Goal: Task Accomplishment & Management: Use online tool/utility

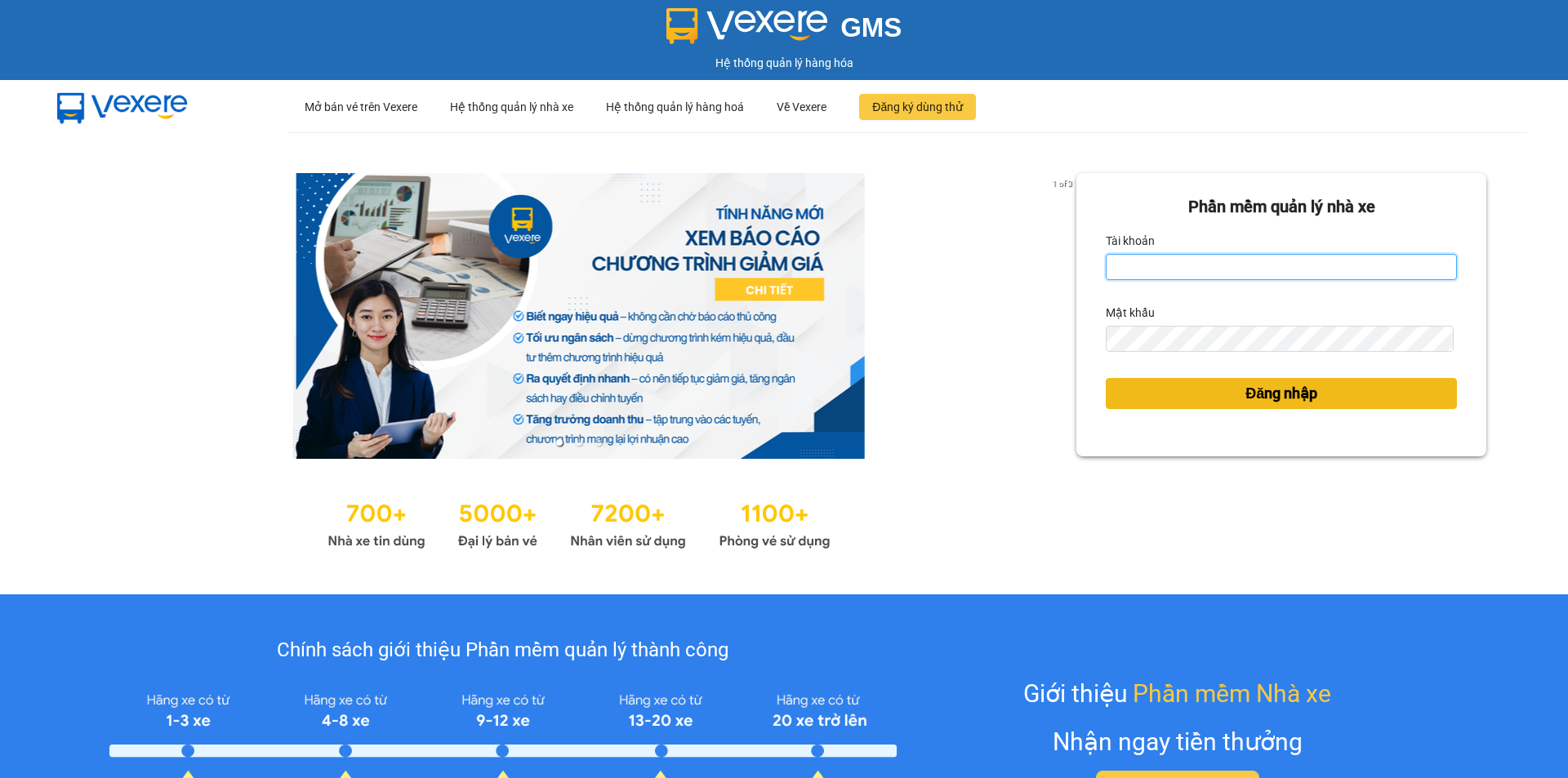
type input "vphkvietanh.hkot"
click at [1231, 407] on button "Đăng nhập" at bounding box center [1281, 393] width 351 height 31
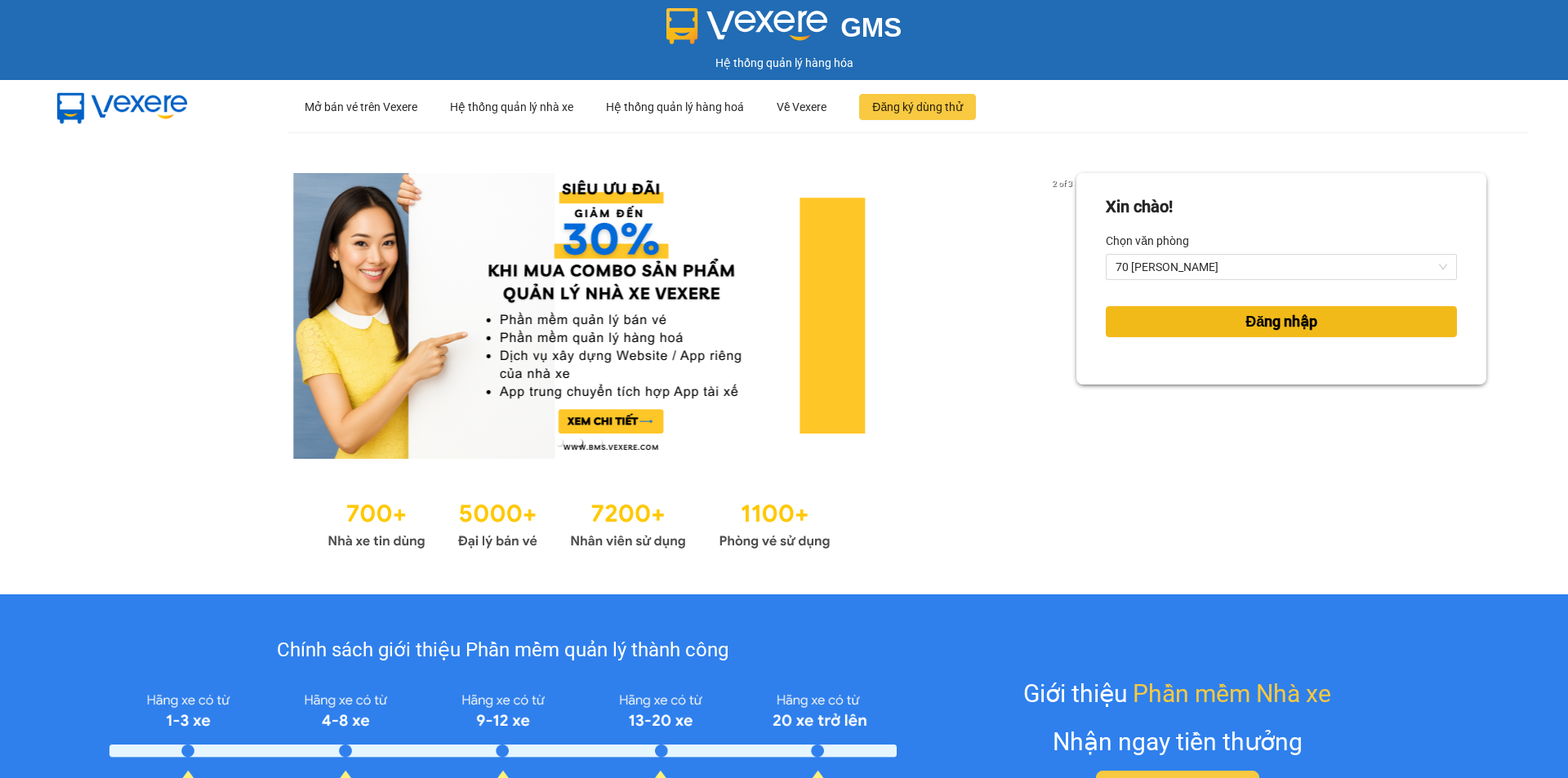
click at [1195, 327] on button "Đăng nhập" at bounding box center [1281, 322] width 351 height 31
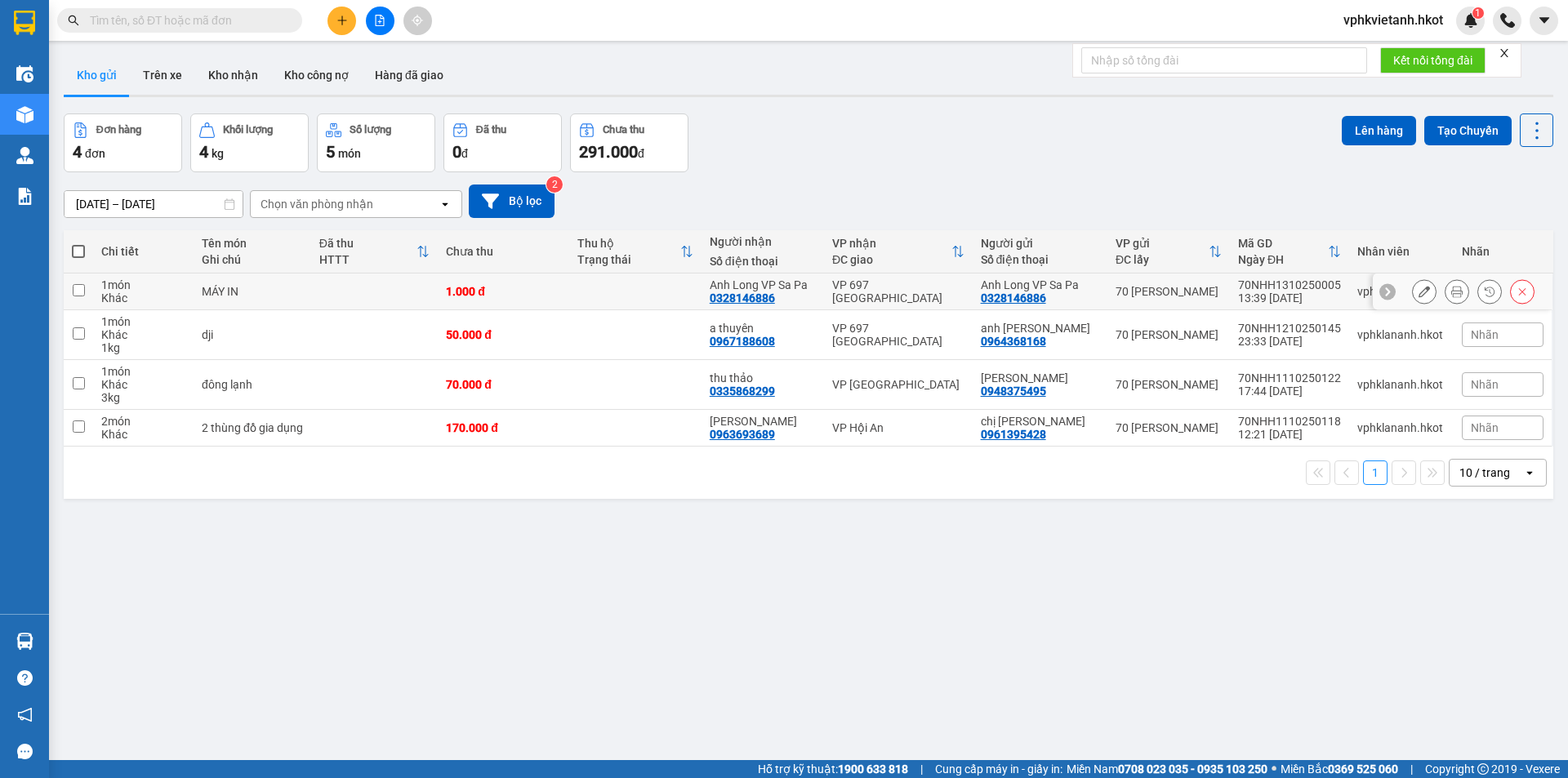
click at [317, 294] on td at bounding box center [375, 292] width 127 height 37
checkbox input "true"
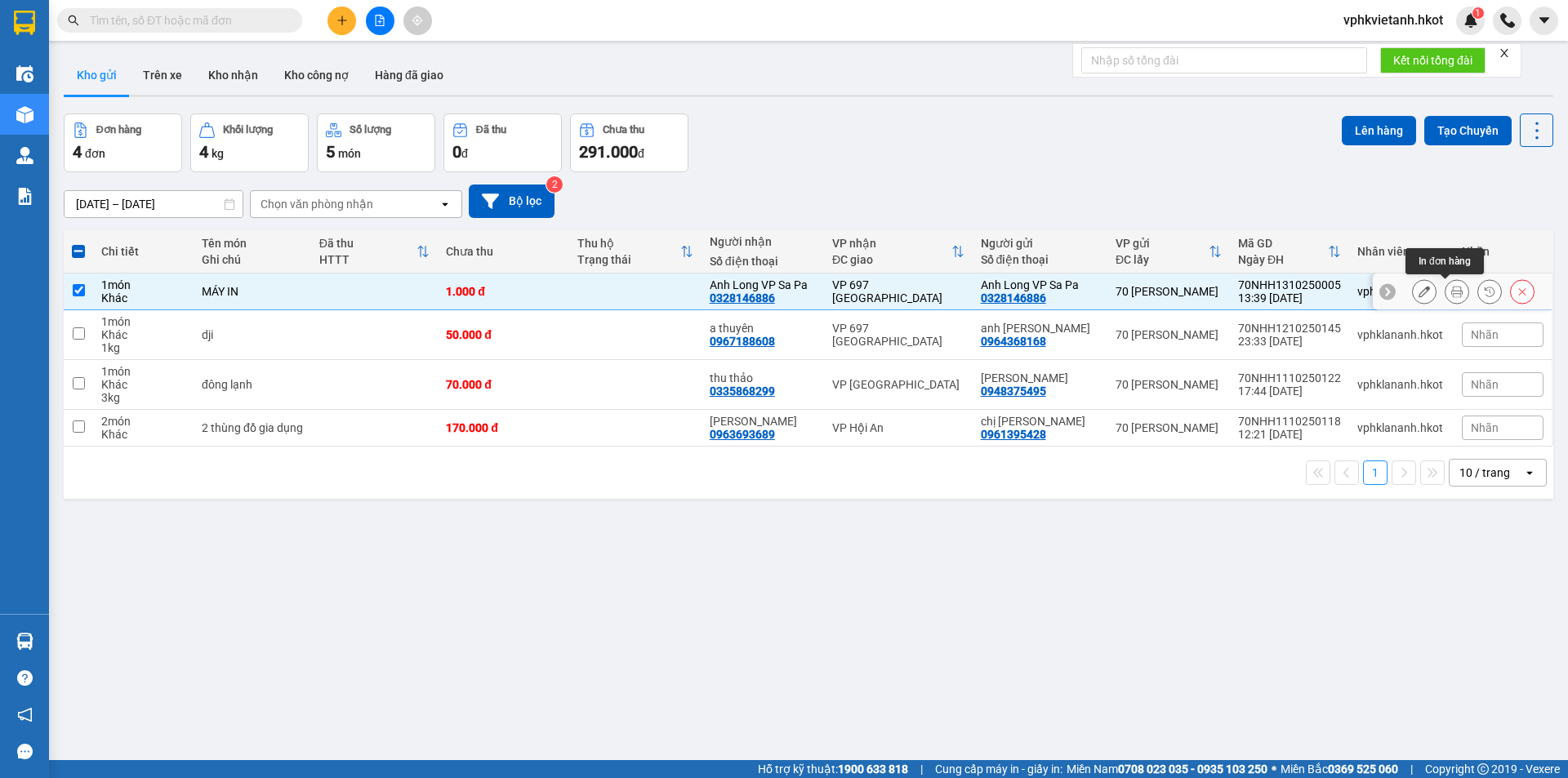
click at [1451, 293] on icon at bounding box center [1457, 292] width 12 height 12
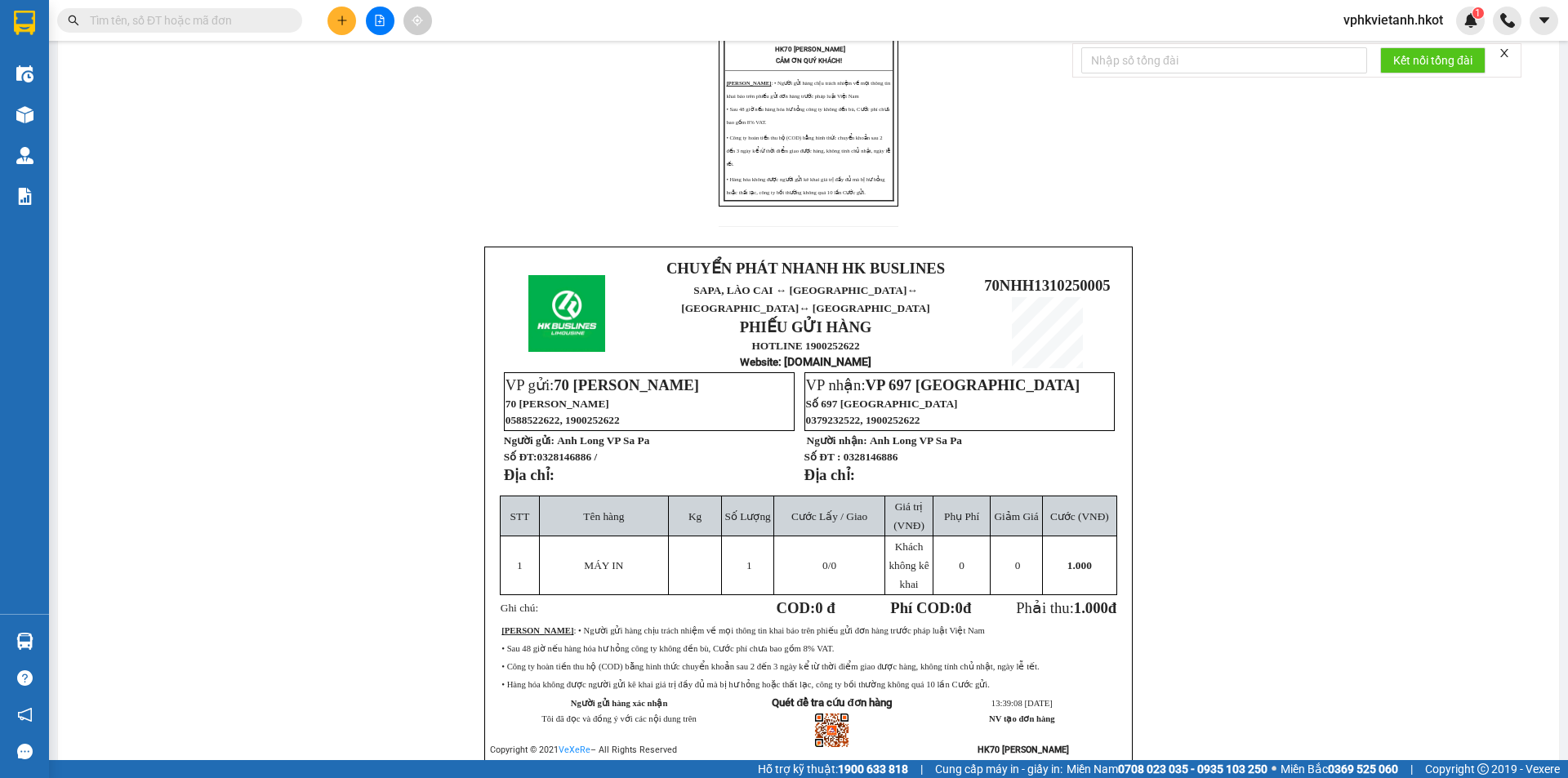
scroll to position [407, 0]
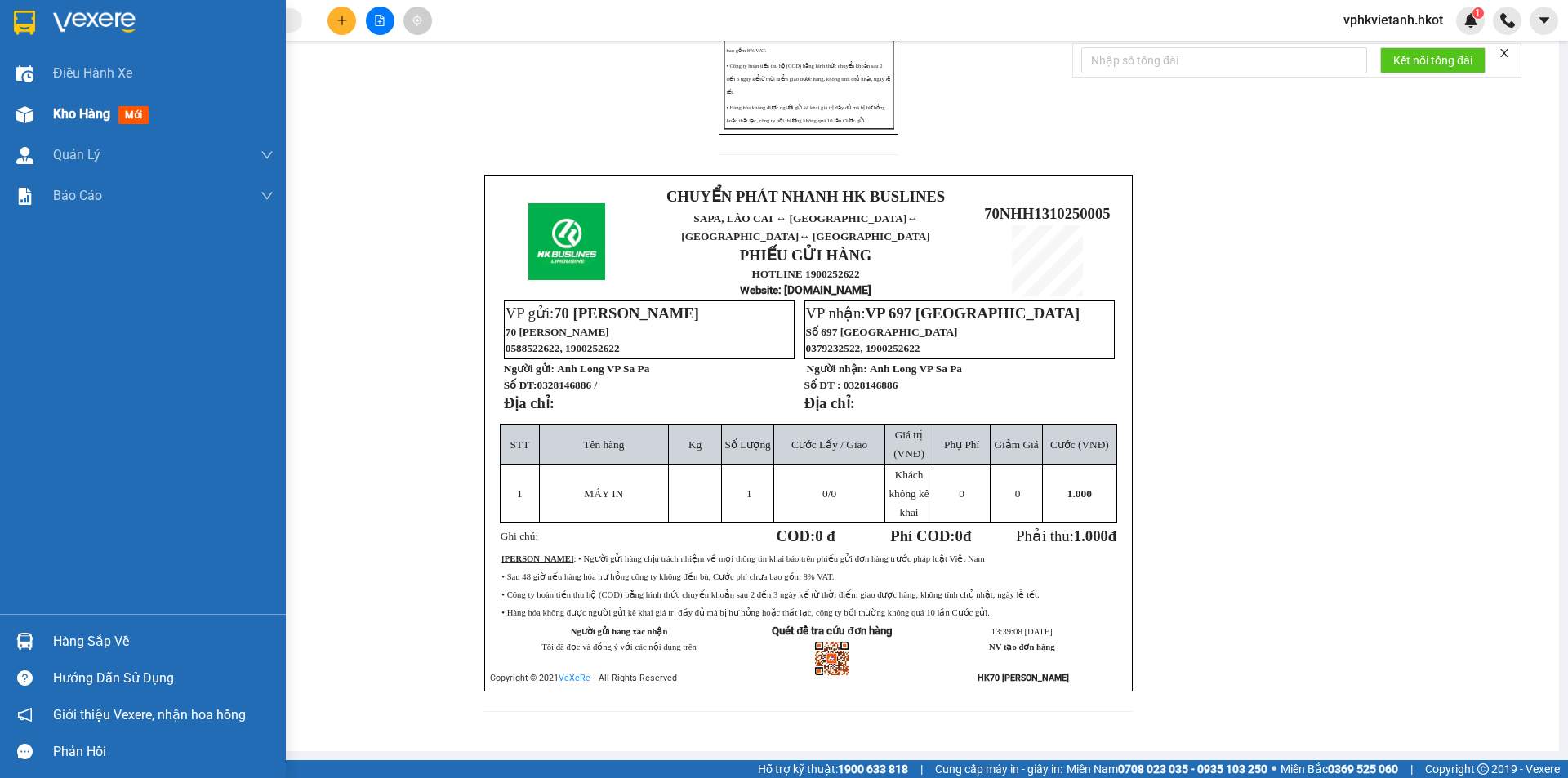
click at [84, 116] on span "Kho hàng" at bounding box center [81, 114] width 58 height 16
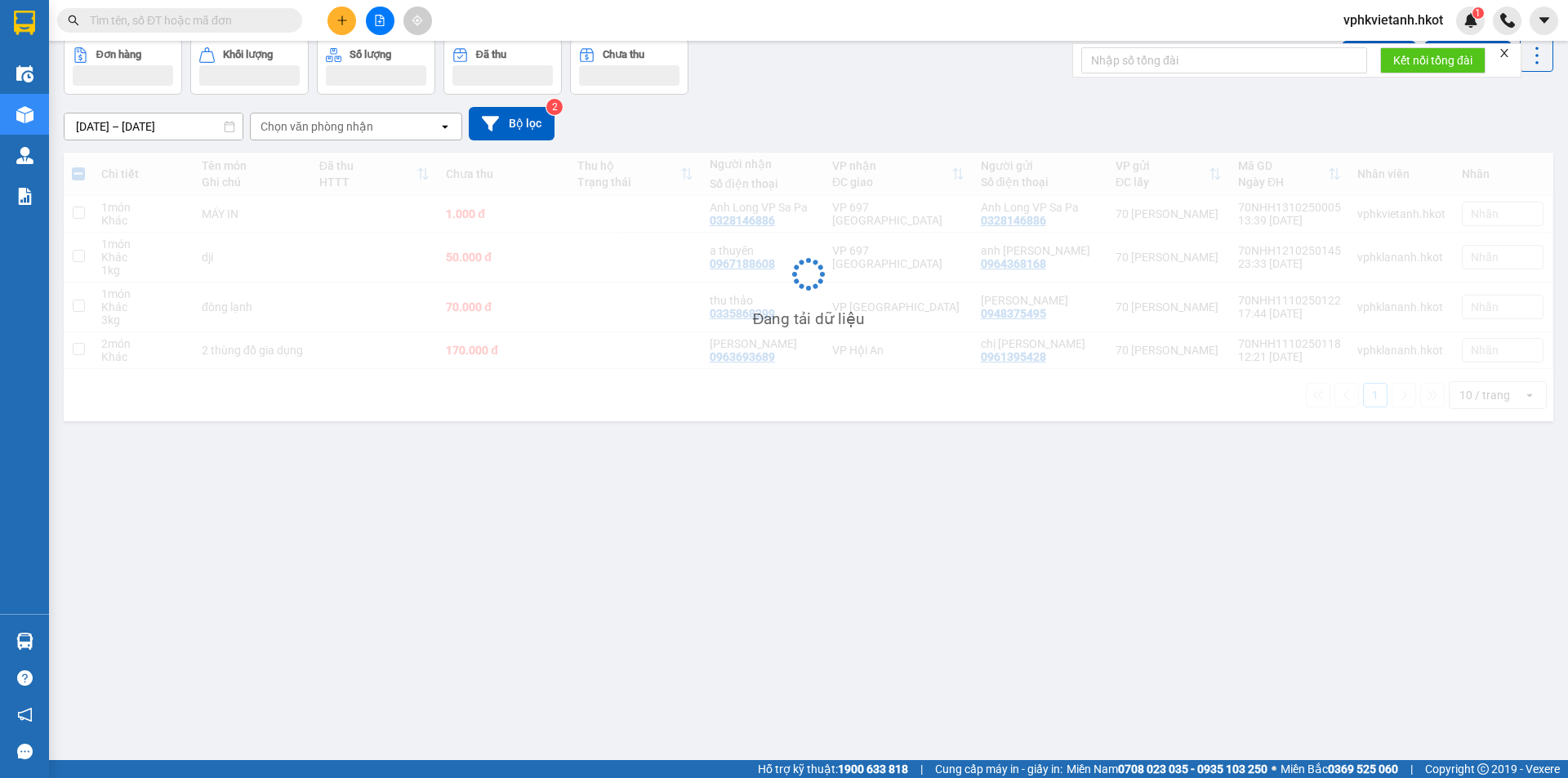
scroll to position [75, 0]
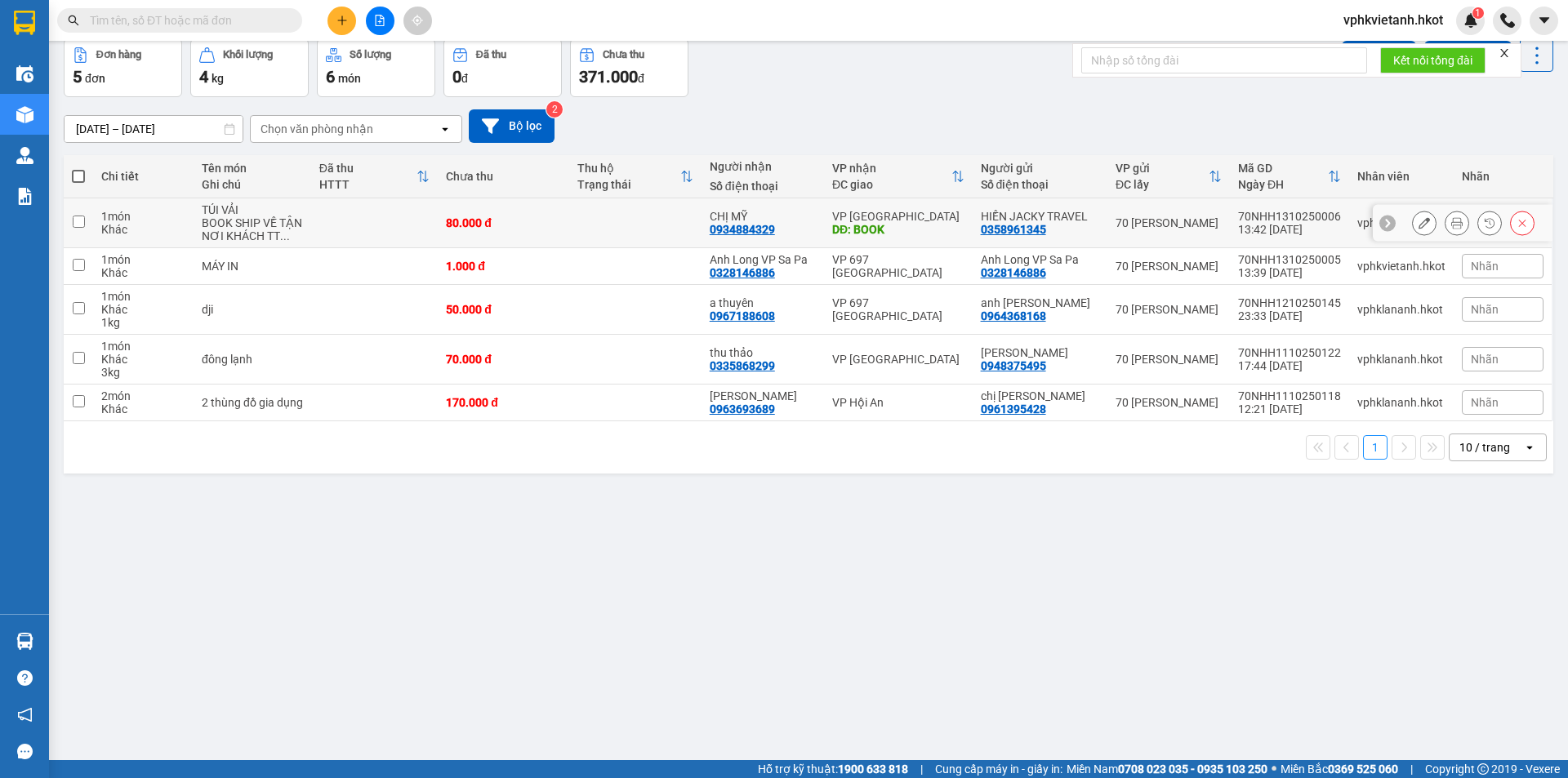
click at [83, 225] on input "checkbox" at bounding box center [78, 222] width 13 height 13
checkbox input "true"
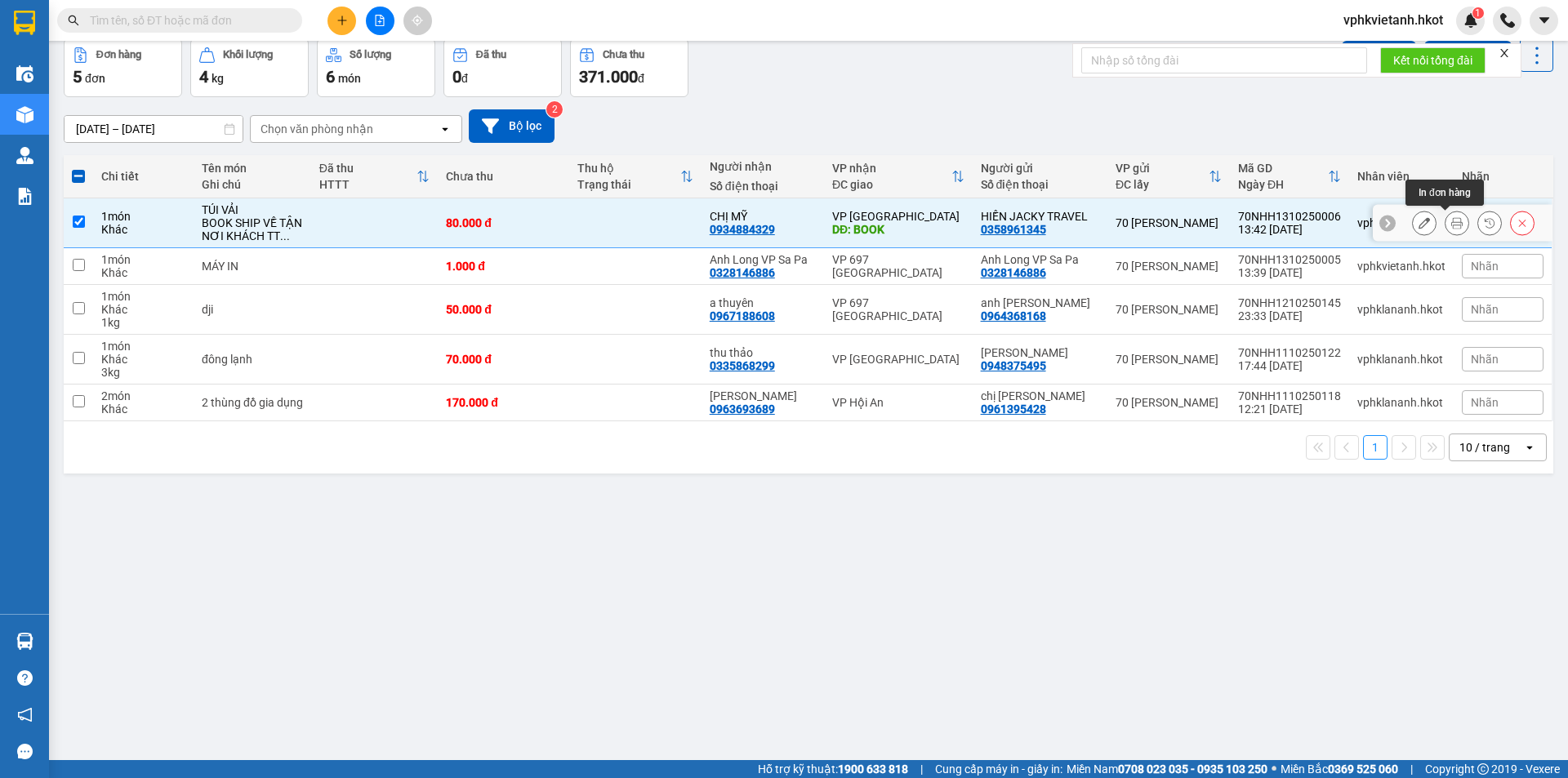
click at [1451, 222] on icon at bounding box center [1457, 223] width 12 height 12
